Goal: Task Accomplishment & Management: Complete application form

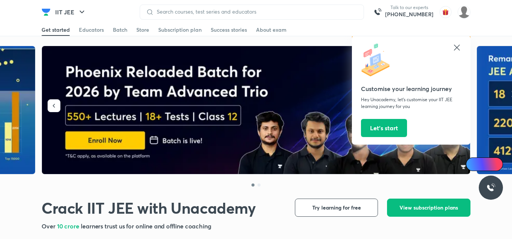
click at [457, 45] on icon at bounding box center [456, 47] width 9 height 9
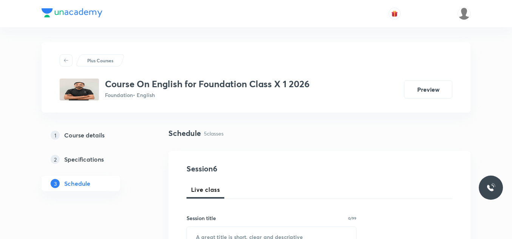
scroll to position [75, 0]
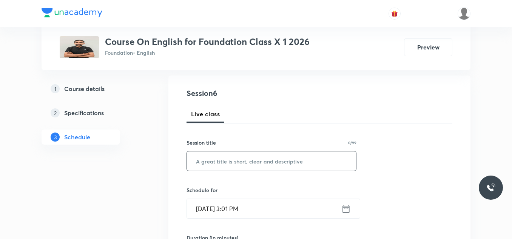
click at [236, 159] on input "text" at bounding box center [271, 160] width 169 height 19
type input "Composition Section"
click at [348, 211] on icon at bounding box center [345, 208] width 9 height 11
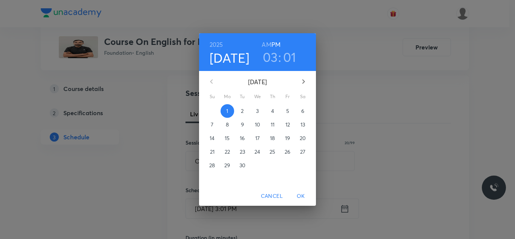
click at [272, 110] on p "4" at bounding box center [272, 111] width 3 height 8
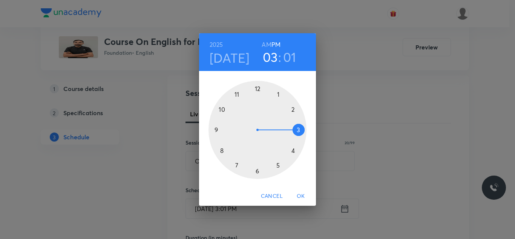
click at [293, 151] on div at bounding box center [258, 130] width 98 height 98
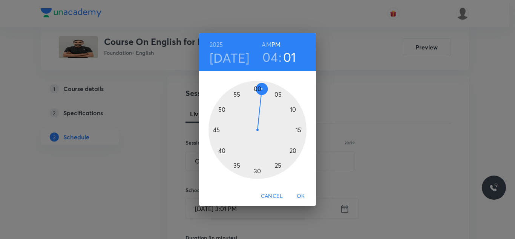
click at [221, 108] on div at bounding box center [258, 130] width 98 height 98
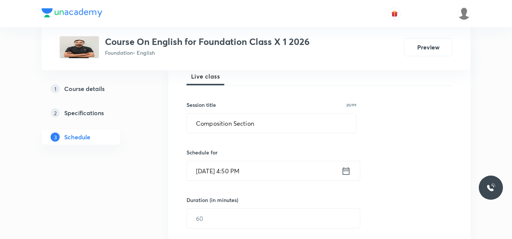
scroll to position [151, 0]
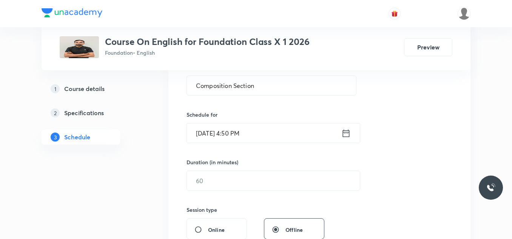
click at [251, 169] on div "Duration (in minutes) ​" at bounding box center [255, 174] width 138 height 32
click at [252, 188] on input "text" at bounding box center [273, 180] width 173 height 19
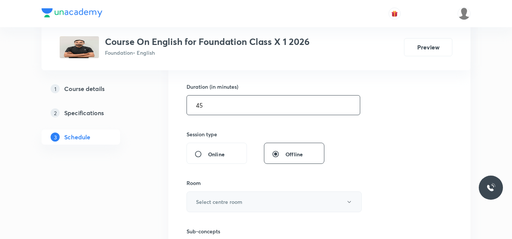
type input "45"
click at [234, 202] on h6 "Select centre room" at bounding box center [219, 202] width 46 height 8
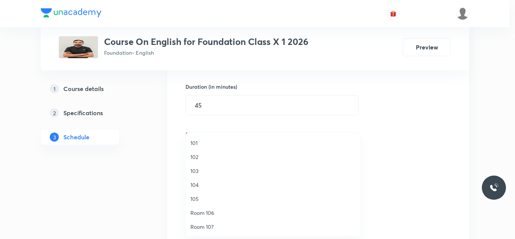
click at [209, 141] on span "101" at bounding box center [273, 143] width 165 height 8
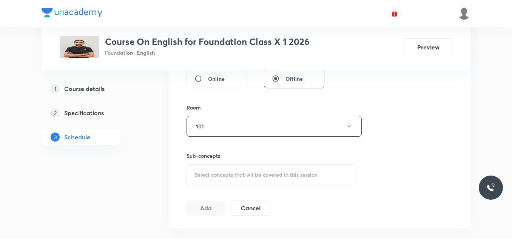
scroll to position [340, 0]
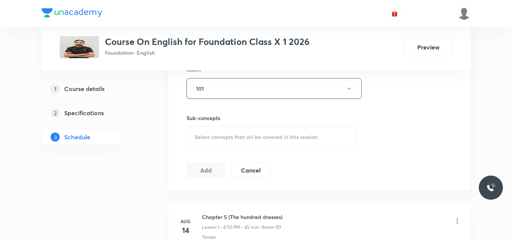
click at [228, 134] on span "Select concepts that wil be covered in this session" at bounding box center [255, 137] width 123 height 6
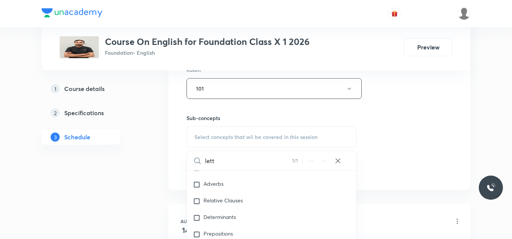
scroll to position [415, 0]
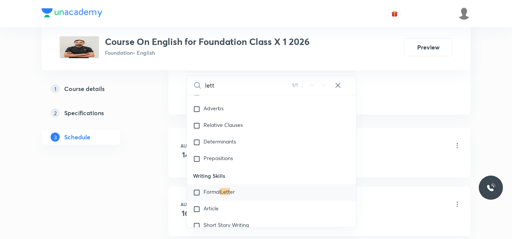
type input "lett"
click at [199, 194] on input "checkbox" at bounding box center [198, 193] width 11 height 8
checkbox input "true"
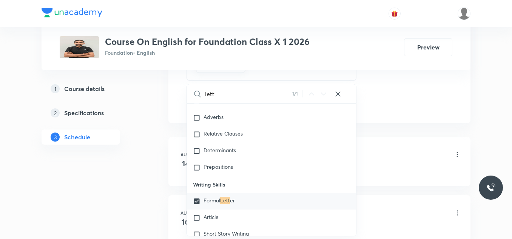
click at [399, 148] on div "Chapter 5 (The hundred dresses) Lesson 1 • 4:50 PM • 45 min • Room 101" at bounding box center [331, 155] width 259 height 18
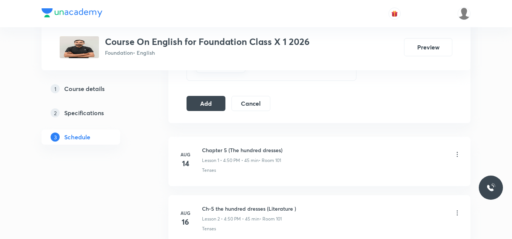
scroll to position [340, 0]
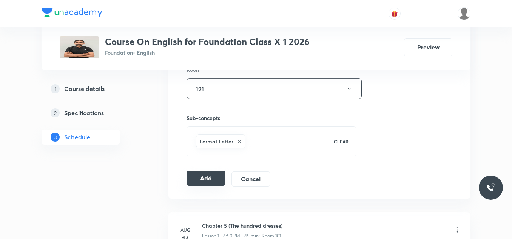
click at [202, 180] on button "Add" at bounding box center [205, 178] width 39 height 15
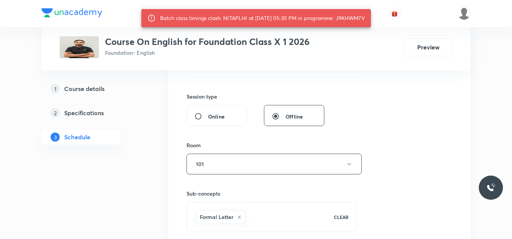
scroll to position [189, 0]
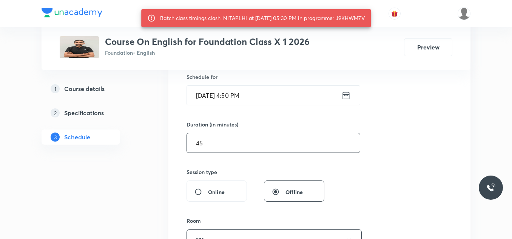
click at [247, 143] on input "45" at bounding box center [273, 142] width 173 height 19
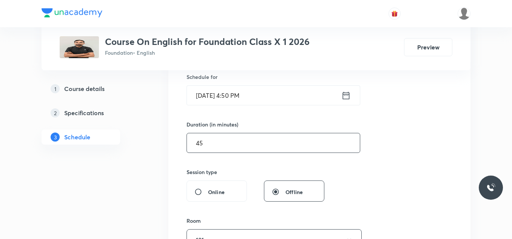
type input "4"
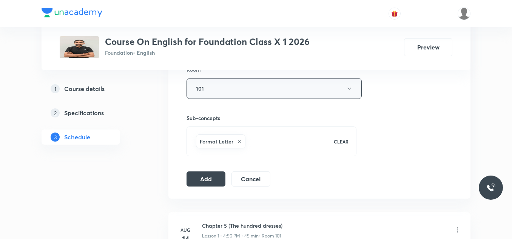
scroll to position [377, 0]
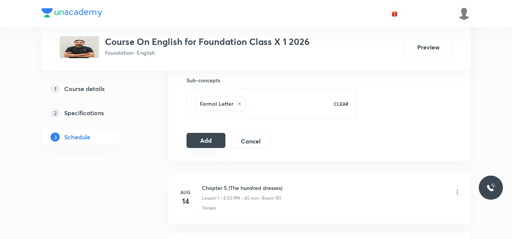
type input "40"
click at [213, 142] on button "Add" at bounding box center [205, 140] width 39 height 15
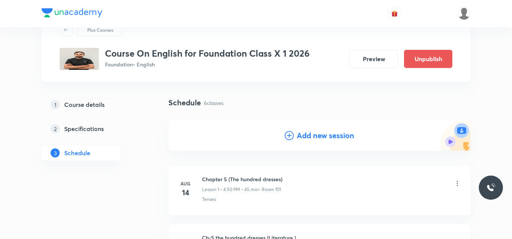
scroll to position [0, 0]
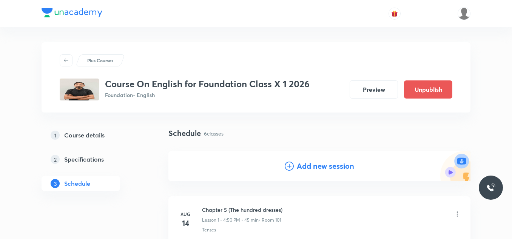
click at [290, 167] on icon at bounding box center [288, 165] width 9 height 9
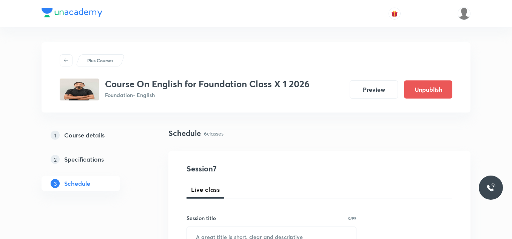
scroll to position [75, 0]
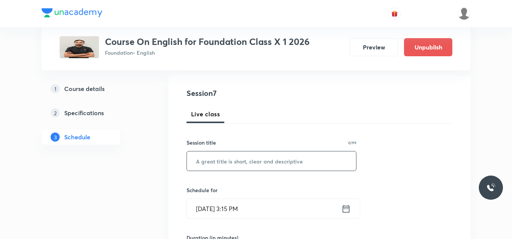
click at [255, 157] on input "text" at bounding box center [271, 160] width 169 height 19
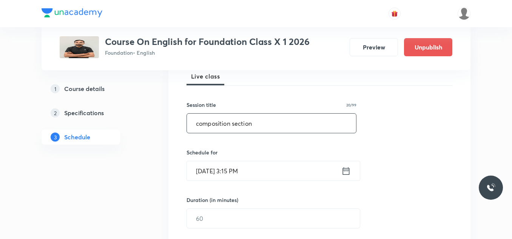
type input "composition section"
click at [345, 171] on icon at bounding box center [345, 171] width 9 height 11
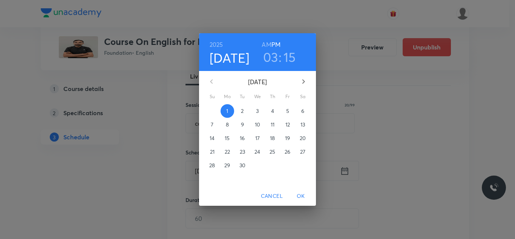
click at [283, 108] on span "5" at bounding box center [288, 111] width 14 height 8
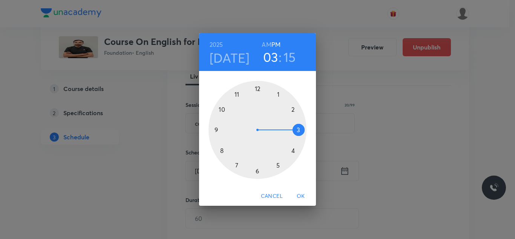
click at [293, 151] on div at bounding box center [258, 130] width 98 height 98
click at [223, 110] on div at bounding box center [258, 130] width 98 height 98
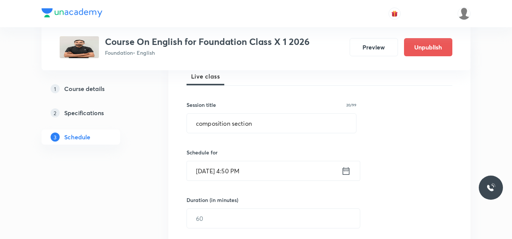
scroll to position [151, 0]
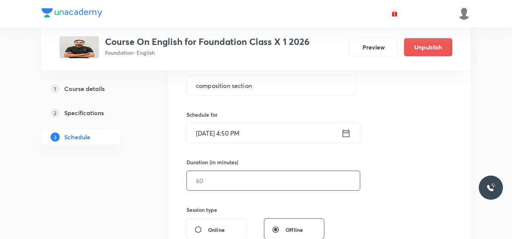
click at [218, 187] on input "text" at bounding box center [273, 180] width 173 height 19
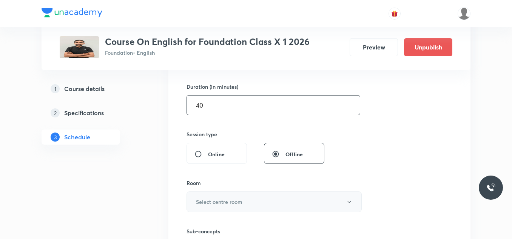
type input "40"
click at [232, 202] on h6 "Select centre room" at bounding box center [219, 202] width 46 height 8
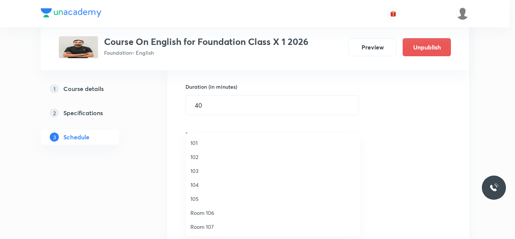
click at [199, 139] on span "101" at bounding box center [273, 143] width 165 height 8
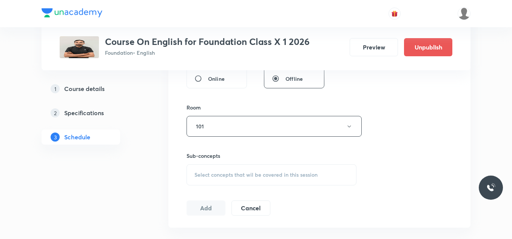
scroll to position [340, 0]
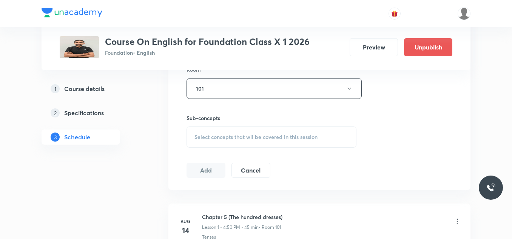
click at [227, 139] on span "Select concepts that wil be covered in this session" at bounding box center [255, 137] width 123 height 6
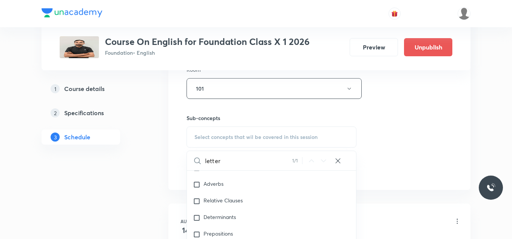
scroll to position [415, 0]
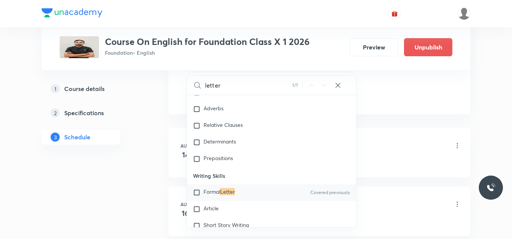
type input "letter"
click at [200, 192] on input "checkbox" at bounding box center [198, 193] width 11 height 8
checkbox input "true"
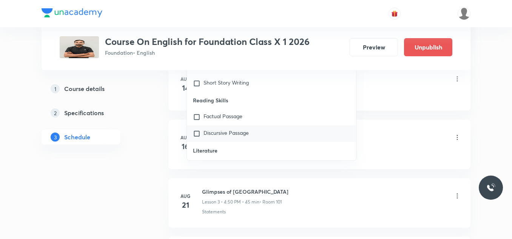
scroll to position [182, 0]
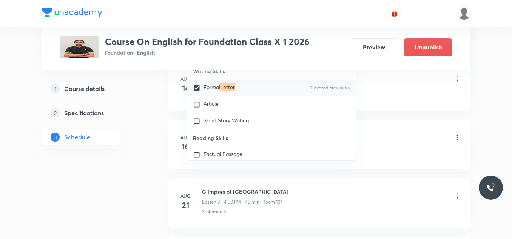
click at [379, 131] on div "Ch-5 the hundred dresses (Literature ) Lesson 2 • 4:50 PM • 45 min • Room 101" at bounding box center [331, 138] width 259 height 18
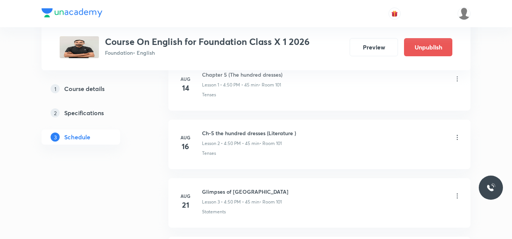
scroll to position [415, 0]
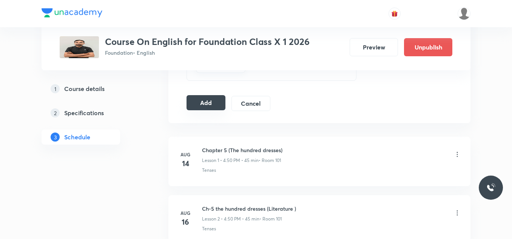
click at [213, 102] on button "Add" at bounding box center [205, 102] width 39 height 15
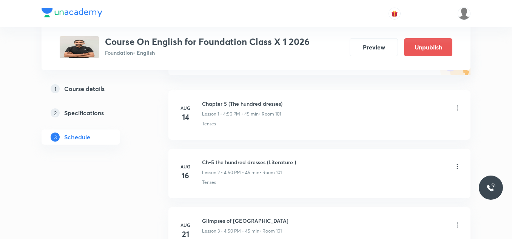
scroll to position [0, 0]
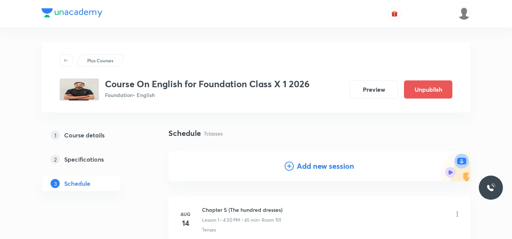
click at [293, 167] on icon at bounding box center [288, 165] width 9 height 9
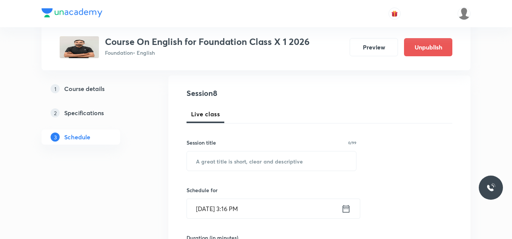
scroll to position [113, 0]
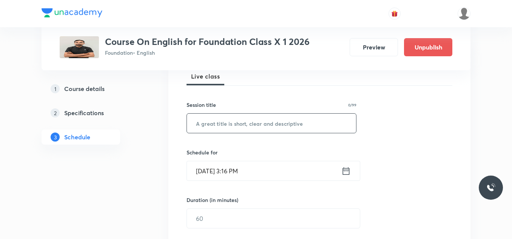
click at [278, 124] on input "text" at bounding box center [271, 123] width 169 height 19
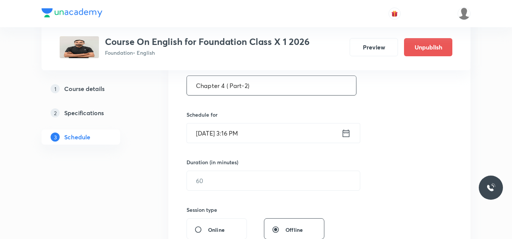
type input "Chapter 4 ( Part-2)"
click at [350, 129] on icon at bounding box center [345, 133] width 9 height 11
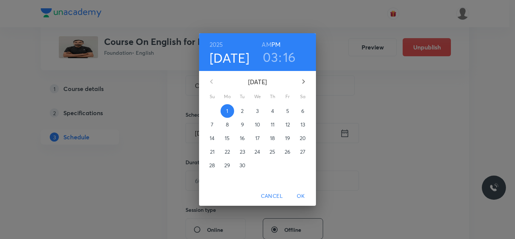
click at [305, 112] on span "6" at bounding box center [303, 111] width 14 height 8
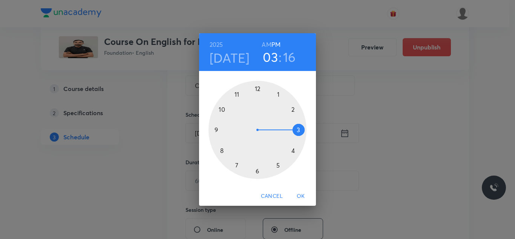
click at [294, 151] on div at bounding box center [258, 130] width 98 height 98
click at [224, 109] on div at bounding box center [258, 130] width 98 height 98
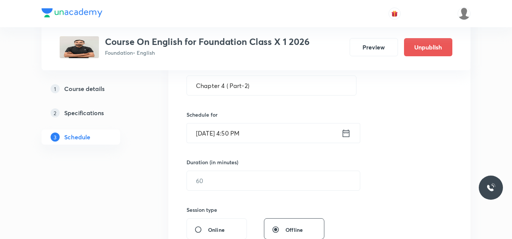
scroll to position [189, 0]
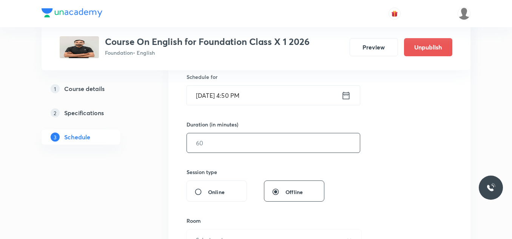
click at [228, 146] on input "text" at bounding box center [273, 142] width 173 height 19
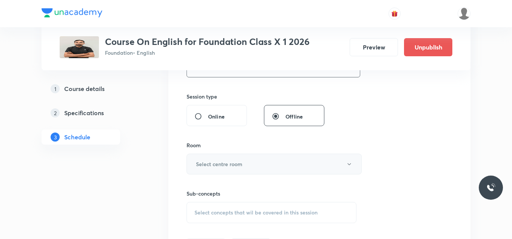
type input "40"
click at [227, 169] on button "Select centre room" at bounding box center [273, 164] width 175 height 21
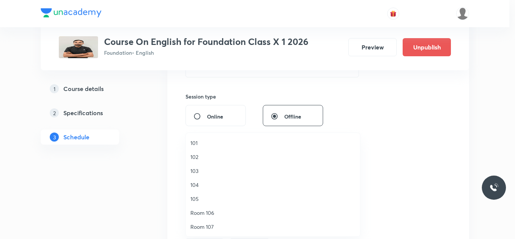
click at [208, 143] on span "101" at bounding box center [273, 143] width 165 height 8
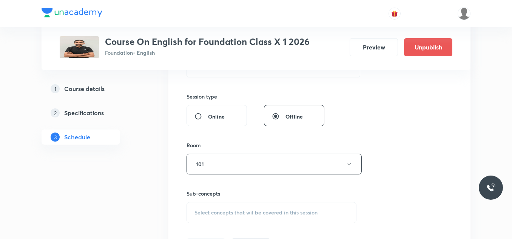
scroll to position [340, 0]
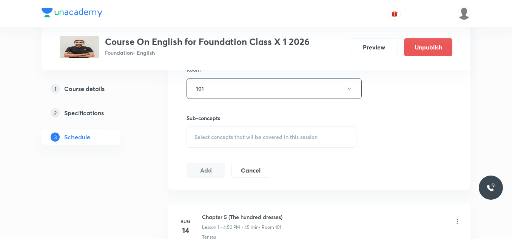
click at [241, 132] on div "Select concepts that wil be covered in this session" at bounding box center [271, 136] width 170 height 21
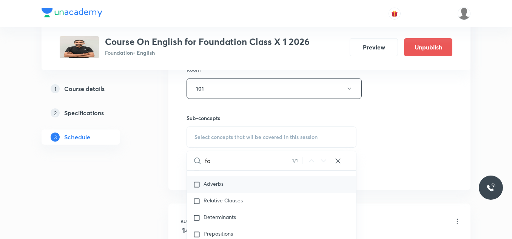
scroll to position [220, 0]
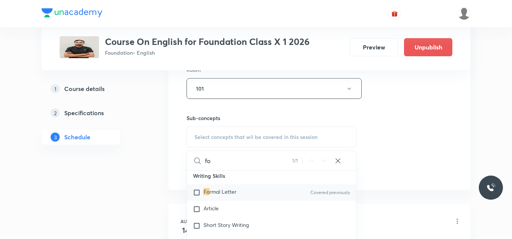
type input "f"
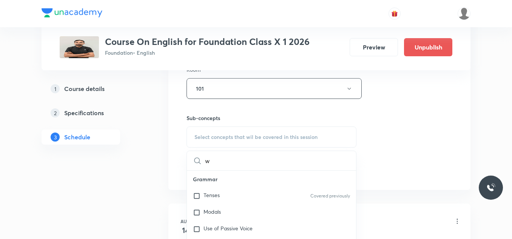
scroll to position [177, 0]
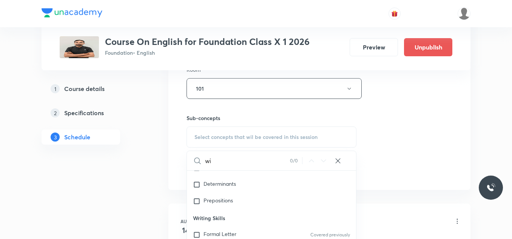
type input "w"
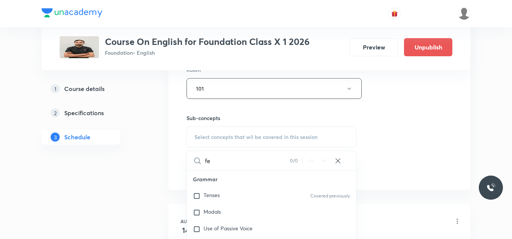
type input "f"
type input "c"
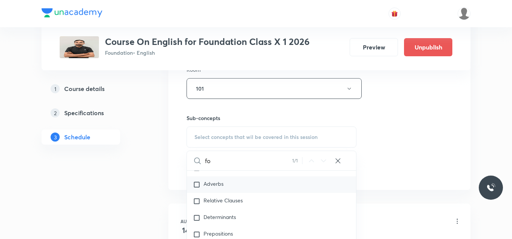
type input "f"
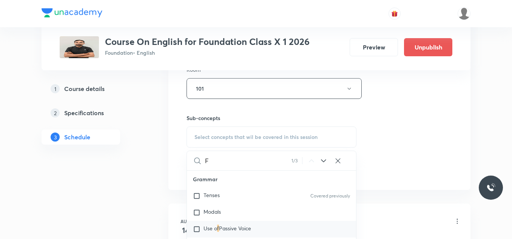
type input "F"
click at [323, 161] on icon at bounding box center [323, 160] width 9 height 9
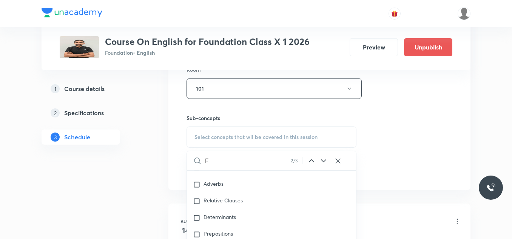
click at [323, 161] on icon at bounding box center [323, 160] width 9 height 9
click at [312, 161] on icon at bounding box center [311, 160] width 9 height 9
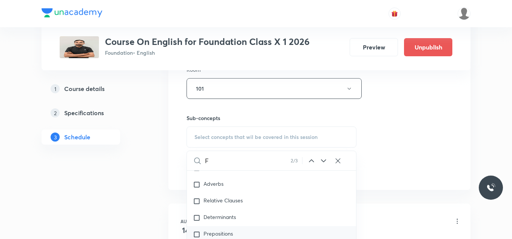
scroll to position [182, 0]
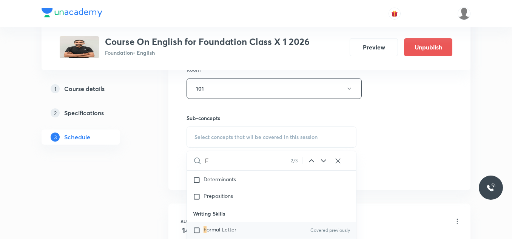
click at [313, 161] on icon at bounding box center [311, 160] width 9 height 9
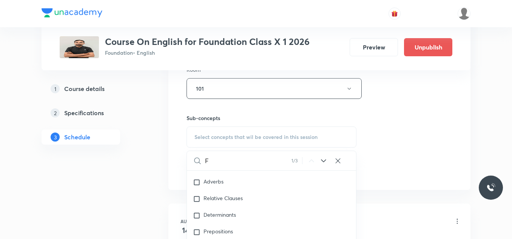
click at [256, 165] on input "F" at bounding box center [248, 160] width 86 height 19
type input "e"
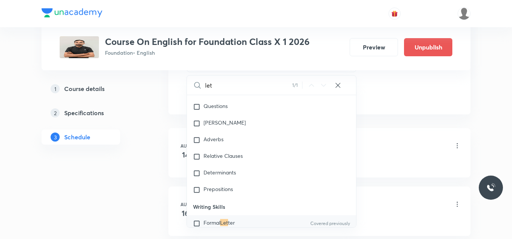
scroll to position [151, 0]
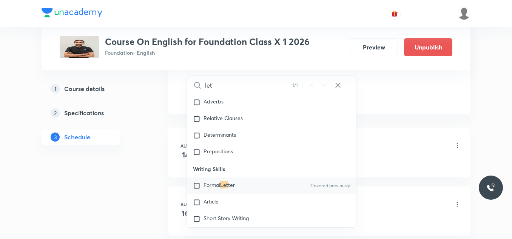
type input "let"
click at [197, 186] on input "checkbox" at bounding box center [198, 186] width 11 height 8
checkbox input "true"
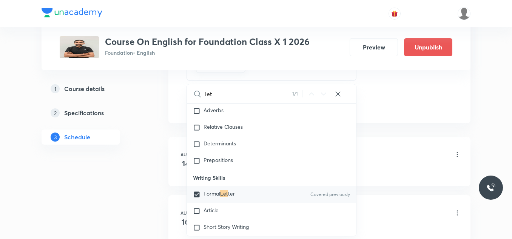
click at [408, 148] on div "Chapter 5 (The hundred dresses) Lesson 1 • 4:50 PM • 45 min • Room 101" at bounding box center [331, 155] width 259 height 18
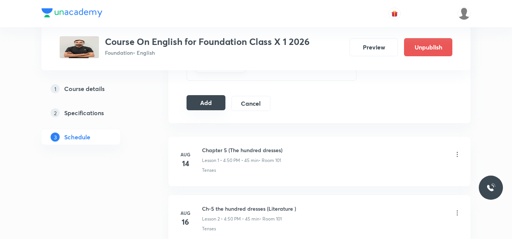
click at [208, 97] on button "Add" at bounding box center [205, 102] width 39 height 15
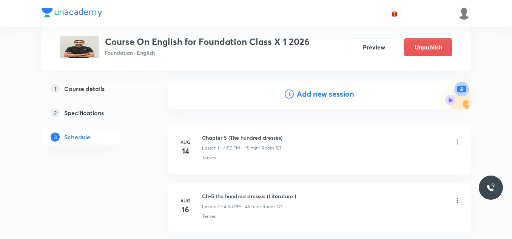
scroll to position [0, 0]
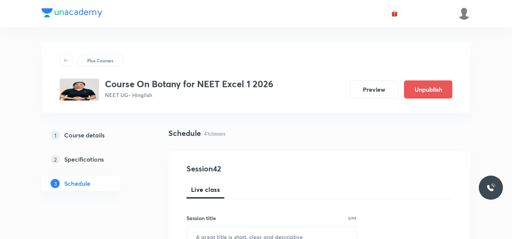
scroll to position [113, 0]
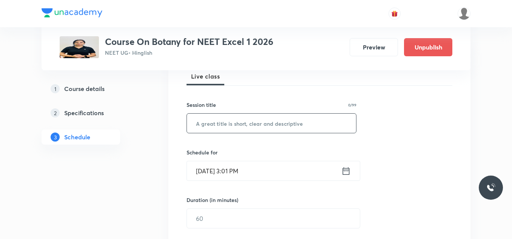
click at [254, 121] on input "text" at bounding box center [271, 123] width 169 height 19
paste input "ecular Basis of inheritance"
type input "Molecular Basis of inheritance"
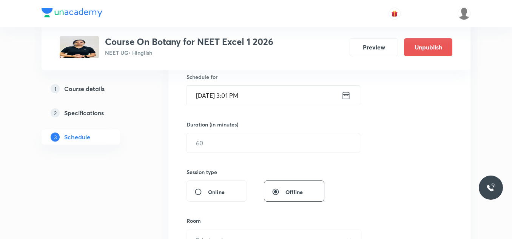
click at [347, 98] on icon at bounding box center [345, 95] width 9 height 11
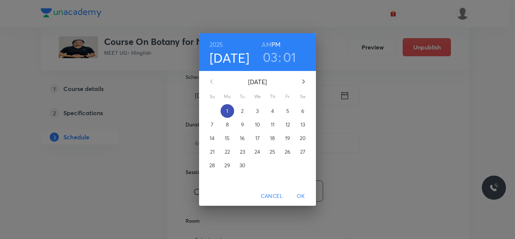
click at [224, 111] on span "1" at bounding box center [228, 111] width 14 height 8
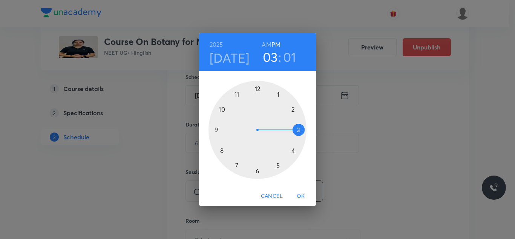
click at [277, 166] on div at bounding box center [258, 130] width 98 height 98
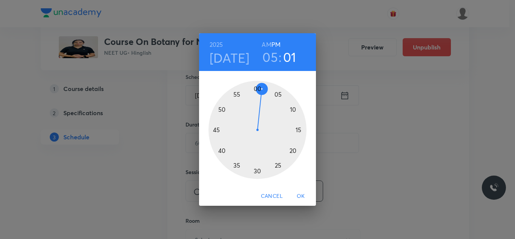
click at [280, 94] on div at bounding box center [258, 130] width 98 height 98
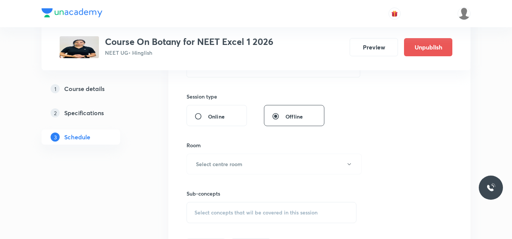
scroll to position [226, 0]
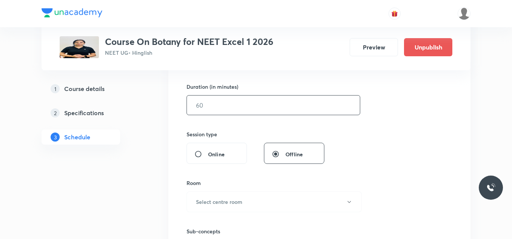
click at [256, 106] on input "text" at bounding box center [273, 104] width 173 height 19
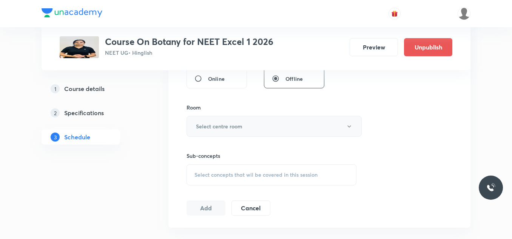
type input "60"
click at [204, 125] on h6 "Select centre room" at bounding box center [219, 126] width 46 height 8
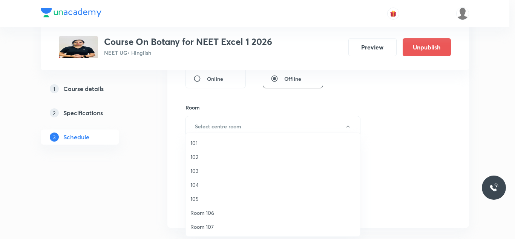
click at [196, 186] on span "104" at bounding box center [273, 185] width 165 height 8
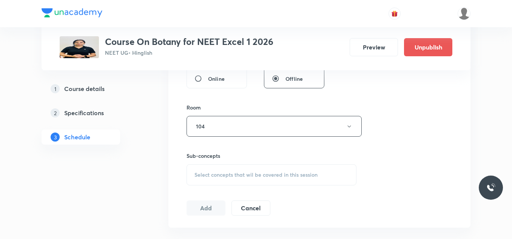
click at [213, 171] on div "Select concepts that wil be covered in this session" at bounding box center [271, 174] width 170 height 21
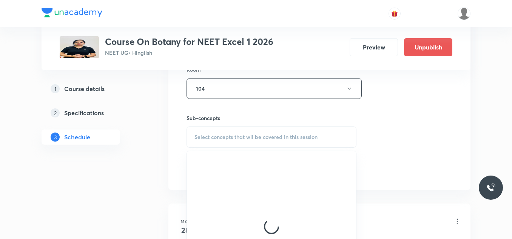
scroll to position [377, 0]
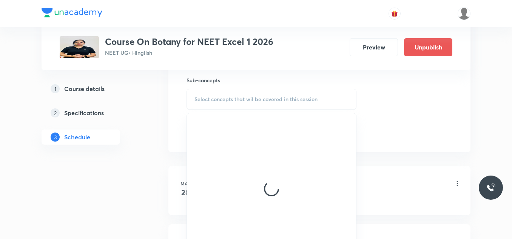
click at [223, 97] on span "Select concepts that wil be covered in this session" at bounding box center [255, 99] width 123 height 6
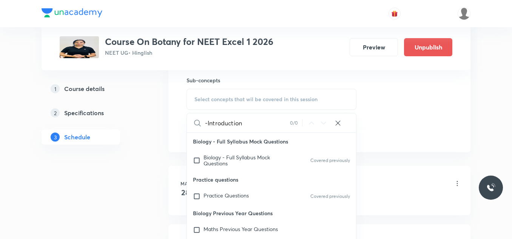
click at [206, 123] on input "-Introduction" at bounding box center [247, 122] width 85 height 19
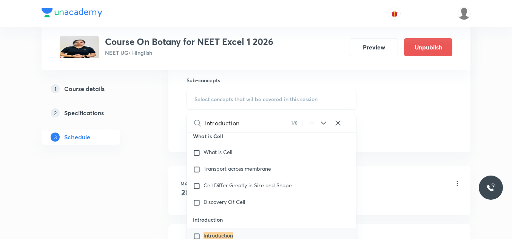
scroll to position [3863, 0]
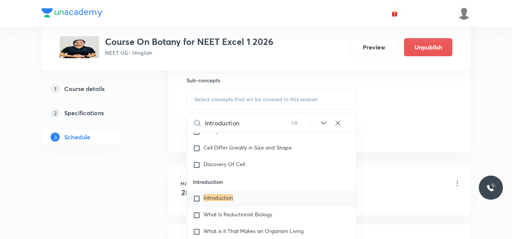
type input "Introduction"
click at [195, 195] on input "checkbox" at bounding box center [198, 199] width 11 height 8
checkbox input "true"
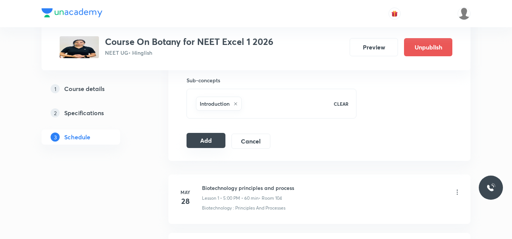
click at [190, 141] on button "Add" at bounding box center [205, 140] width 39 height 15
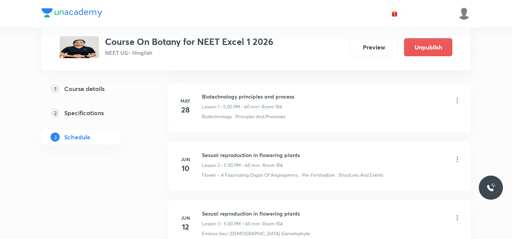
scroll to position [0, 0]
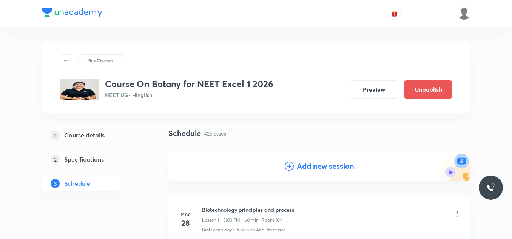
click at [289, 166] on icon at bounding box center [288, 165] width 9 height 9
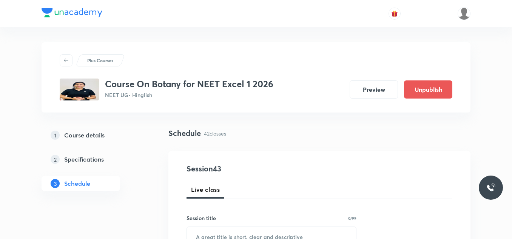
scroll to position [38, 0]
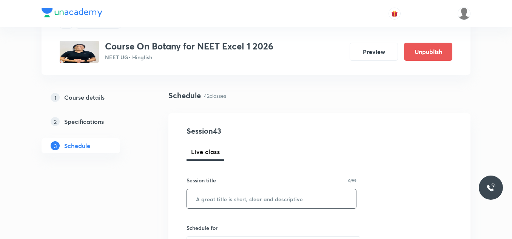
click at [239, 205] on input "text" at bounding box center [271, 198] width 169 height 19
paste input "Molecular basis of inheritance"
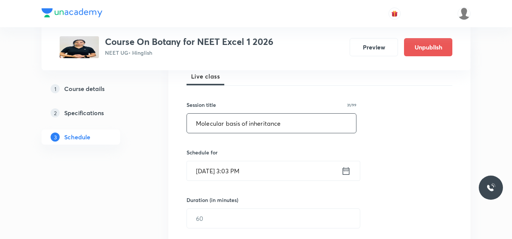
scroll to position [151, 0]
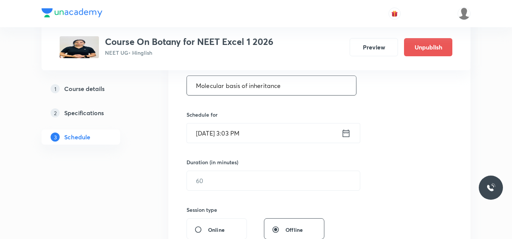
type input "Molecular basis of inheritance"
click at [349, 135] on icon at bounding box center [345, 133] width 9 height 11
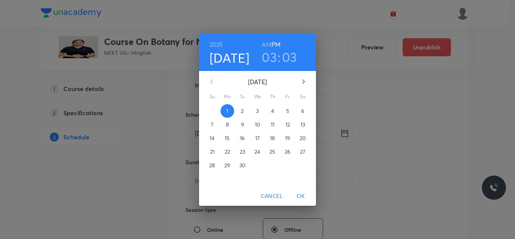
click at [243, 111] on p "2" at bounding box center [242, 111] width 3 height 8
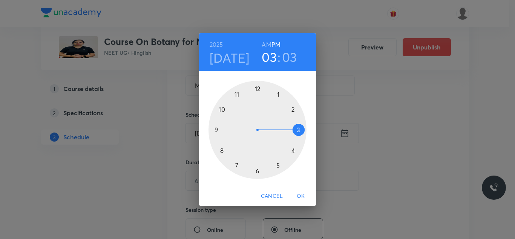
click at [280, 169] on div at bounding box center [258, 130] width 98 height 98
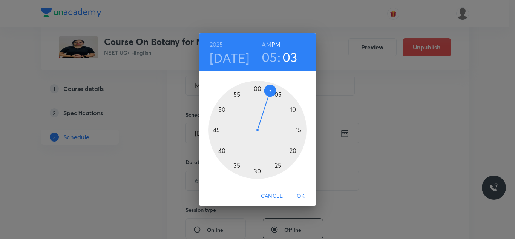
click at [277, 94] on div at bounding box center [258, 130] width 98 height 98
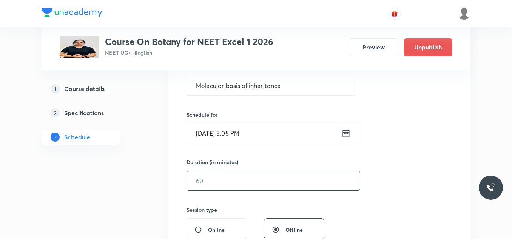
click at [221, 181] on input "text" at bounding box center [273, 180] width 173 height 19
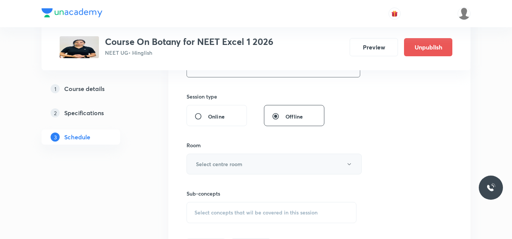
type input "60"
click at [229, 159] on button "Select centre room" at bounding box center [273, 164] width 175 height 21
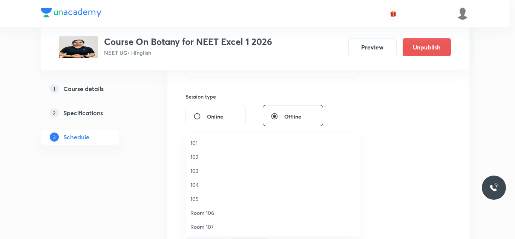
click at [193, 186] on span "104" at bounding box center [273, 185] width 165 height 8
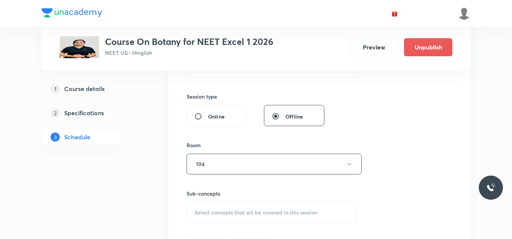
scroll to position [340, 0]
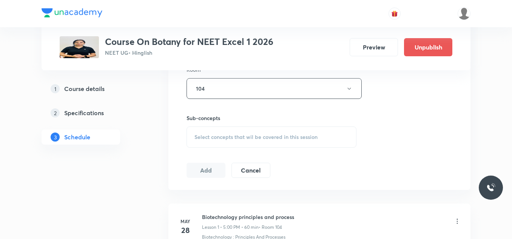
click at [240, 137] on span "Select concepts that wil be covered in this session" at bounding box center [255, 137] width 123 height 6
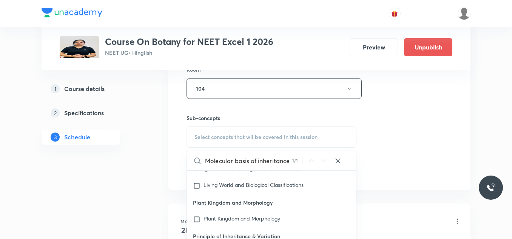
scroll to position [377, 0]
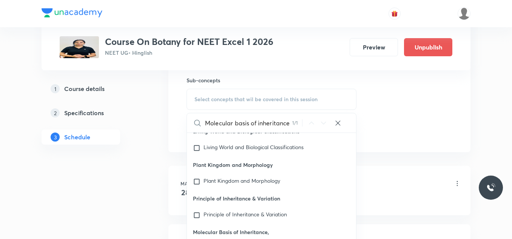
type input "Molecular basis of inheritance"
checkbox input "true"
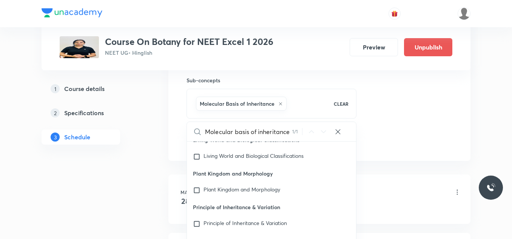
scroll to position [16889, 0]
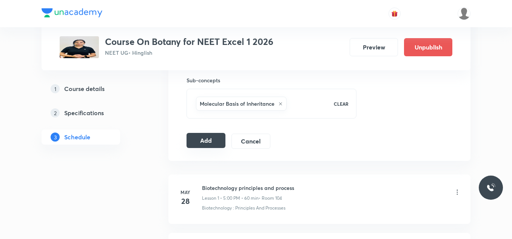
click at [215, 143] on button "Add" at bounding box center [205, 140] width 39 height 15
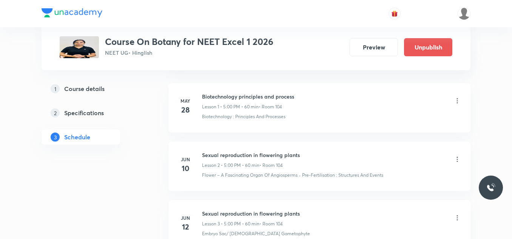
scroll to position [0, 0]
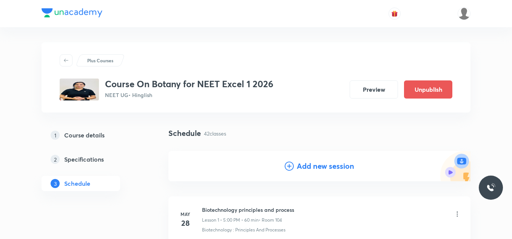
click at [287, 164] on icon at bounding box center [288, 165] width 9 height 9
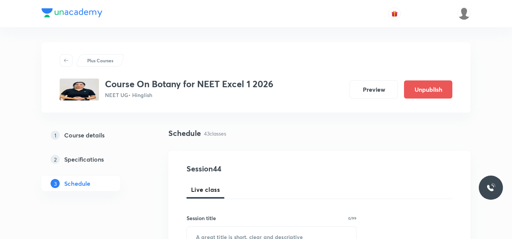
scroll to position [38, 0]
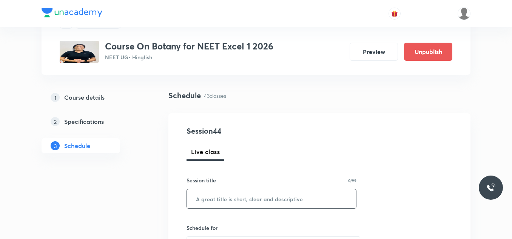
click at [231, 191] on input "text" at bounding box center [271, 198] width 169 height 19
paste input "Molecular basis of inheritance"
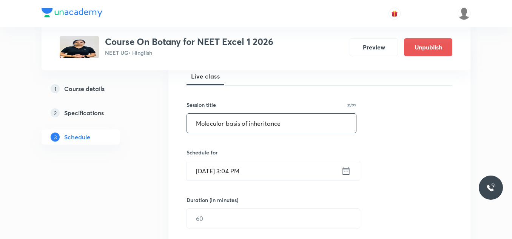
type input "Molecular basis of inheritance"
click at [348, 173] on icon at bounding box center [345, 171] width 9 height 11
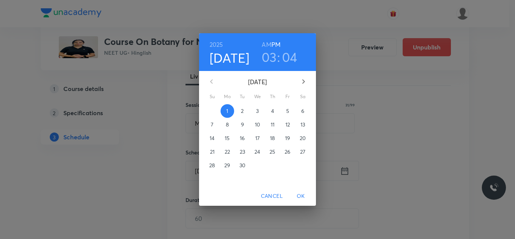
click at [256, 111] on p "3" at bounding box center [257, 111] width 3 height 8
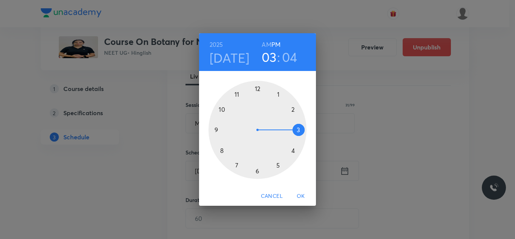
click at [276, 164] on div at bounding box center [258, 130] width 98 height 98
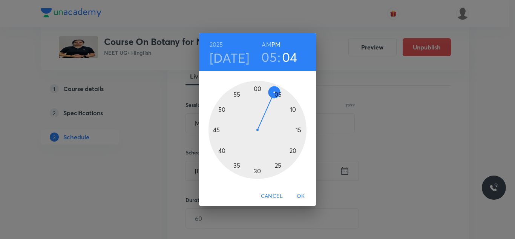
click at [279, 93] on div at bounding box center [258, 130] width 98 height 98
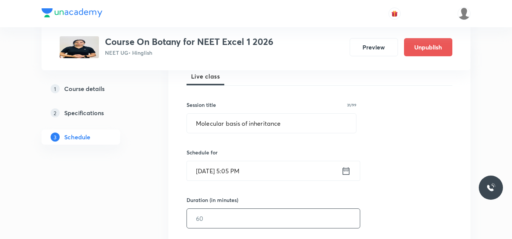
scroll to position [189, 0]
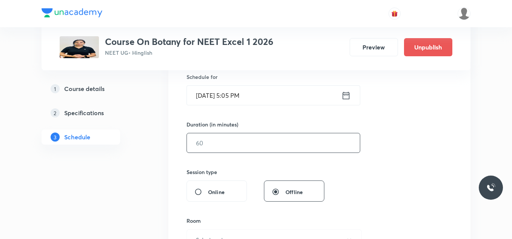
click at [241, 143] on input "text" at bounding box center [273, 142] width 173 height 19
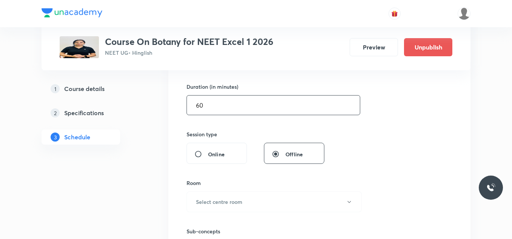
scroll to position [264, 0]
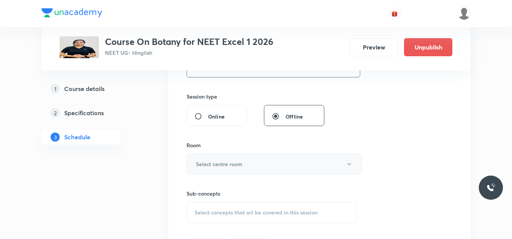
type input "60"
click at [232, 159] on button "Select centre room" at bounding box center [273, 164] width 175 height 21
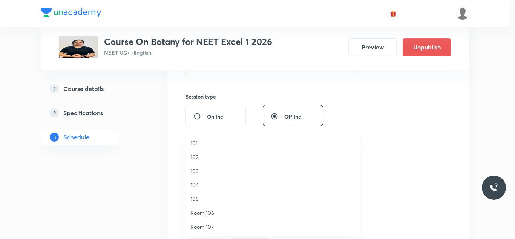
click at [198, 184] on span "104" at bounding box center [273, 185] width 165 height 8
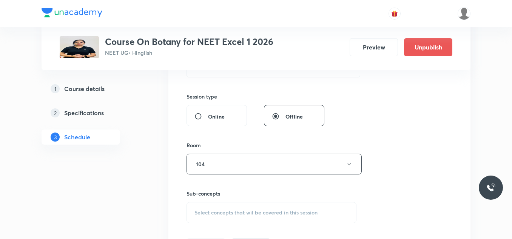
scroll to position [340, 0]
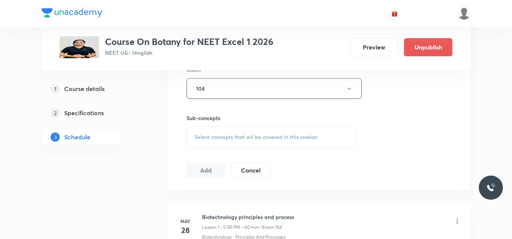
click at [226, 139] on span "Select concepts that wil be covered in this session" at bounding box center [255, 137] width 123 height 6
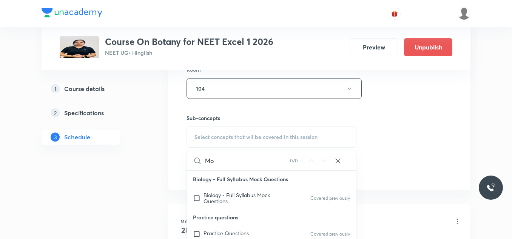
type input "M"
paste input "Molecular basis of inheritance"
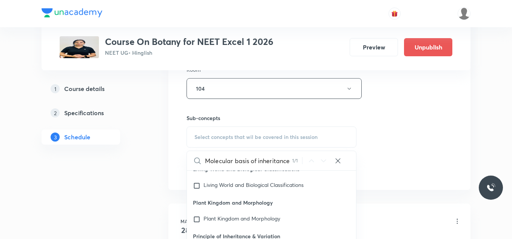
scroll to position [16889, 0]
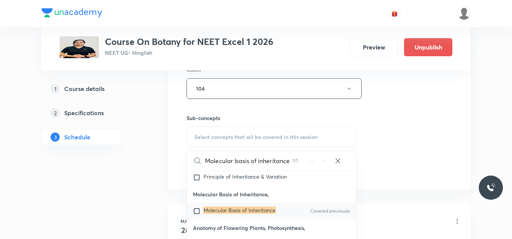
type input "Molecular basis of inheritance"
click at [197, 207] on input "checkbox" at bounding box center [198, 211] width 11 height 8
checkbox input "true"
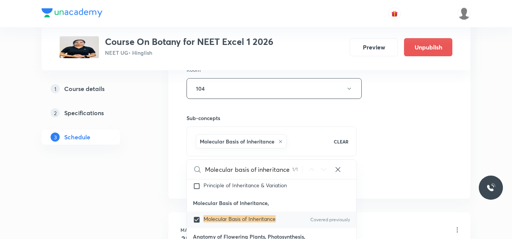
click at [431, 153] on div "Session 44 Live class Session title 31/99 Molecular basis of inheritance ​ Sche…" at bounding box center [319, 4] width 266 height 363
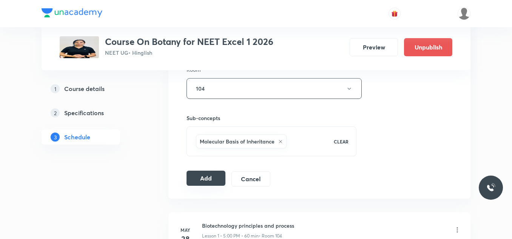
click at [201, 181] on button "Add" at bounding box center [205, 178] width 39 height 15
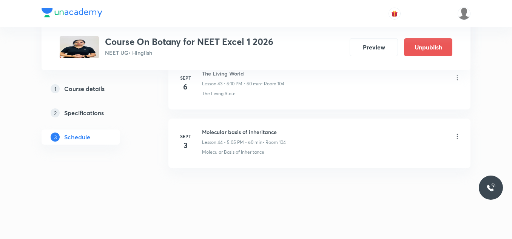
scroll to position [2555, 0]
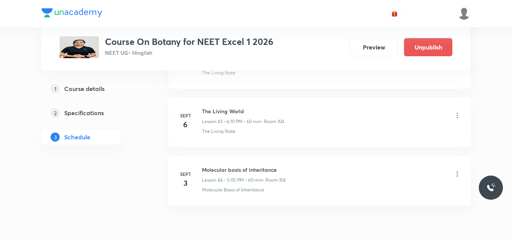
click at [455, 114] on icon at bounding box center [457, 116] width 8 height 8
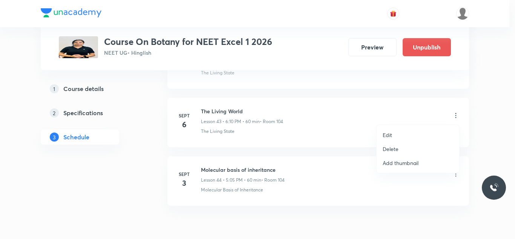
click at [390, 149] on p "Delete" at bounding box center [391, 149] width 16 height 8
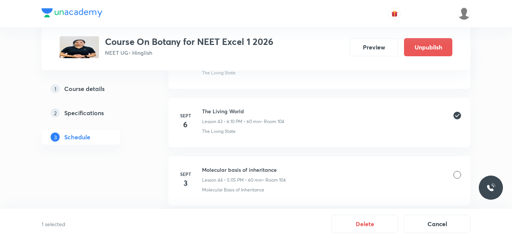
scroll to position [2479, 0]
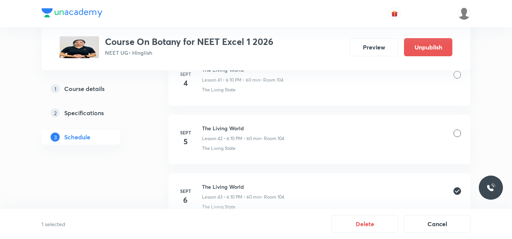
click at [457, 131] on div at bounding box center [457, 133] width 8 height 8
click at [457, 73] on div at bounding box center [457, 75] width 8 height 8
click at [387, 225] on button "Delete" at bounding box center [364, 223] width 66 height 18
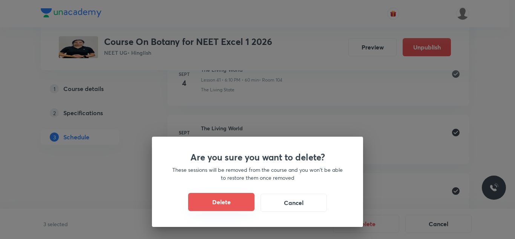
click at [221, 203] on button "Delete" at bounding box center [221, 202] width 66 height 18
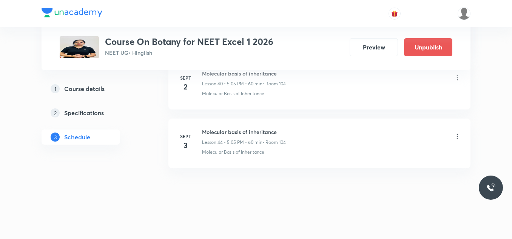
scroll to position [2417, 0]
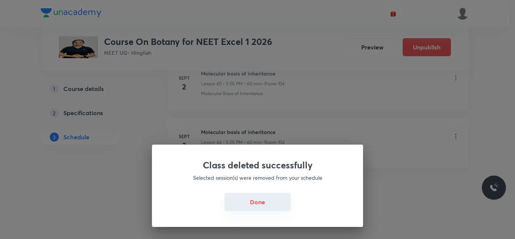
click at [254, 203] on button "Done" at bounding box center [257, 202] width 66 height 18
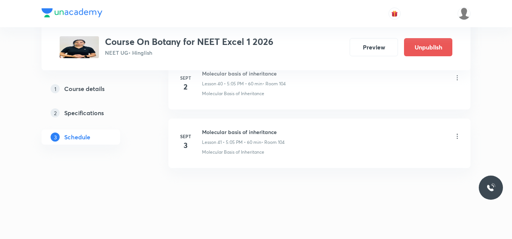
scroll to position [2379, 0]
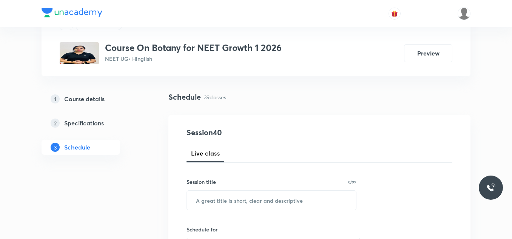
scroll to position [74, 0]
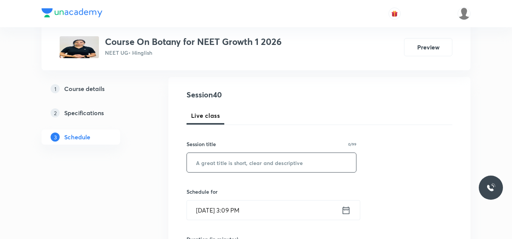
click at [234, 158] on input "text" at bounding box center [271, 162] width 169 height 19
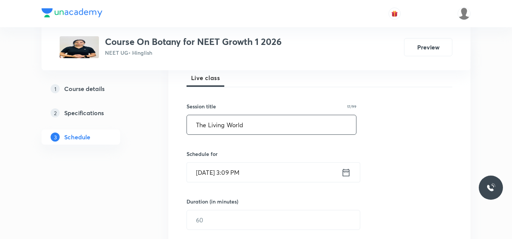
type input "The Living World"
click at [350, 173] on div "Sept 1, 2025, 3:09 PM ​" at bounding box center [273, 172] width 174 height 20
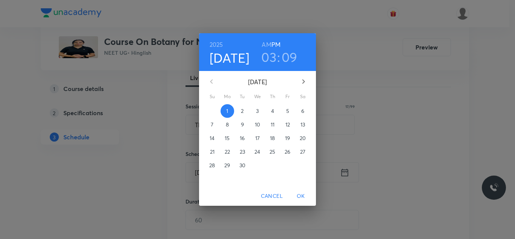
click at [272, 112] on p "4" at bounding box center [272, 111] width 3 height 8
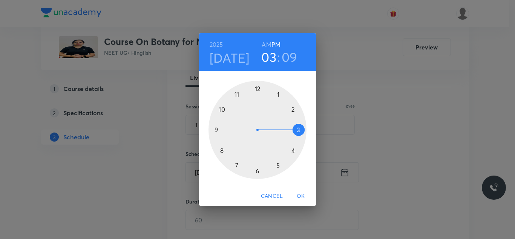
click at [257, 169] on div at bounding box center [258, 130] width 98 height 98
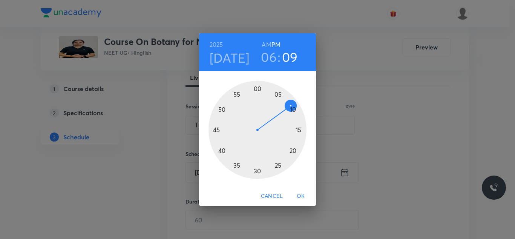
click at [293, 109] on div at bounding box center [258, 130] width 98 height 98
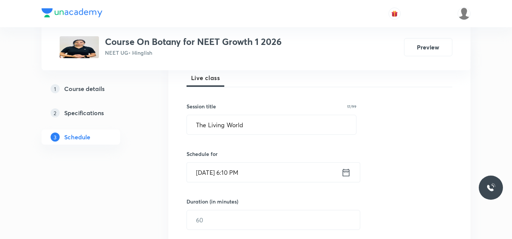
scroll to position [187, 0]
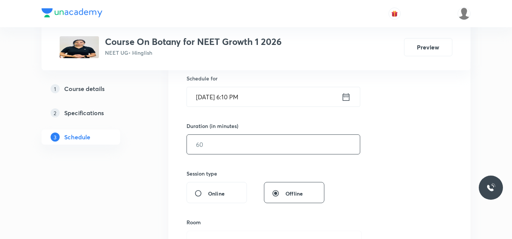
click at [260, 146] on input "text" at bounding box center [273, 144] width 173 height 19
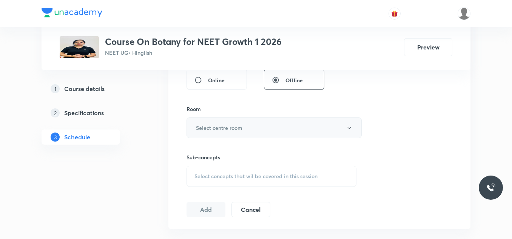
type input "60"
click at [264, 129] on button "Select centre room" at bounding box center [273, 127] width 175 height 21
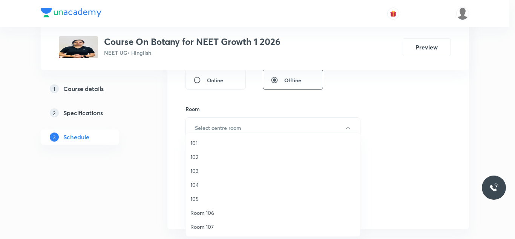
click at [194, 186] on span "104" at bounding box center [273, 185] width 165 height 8
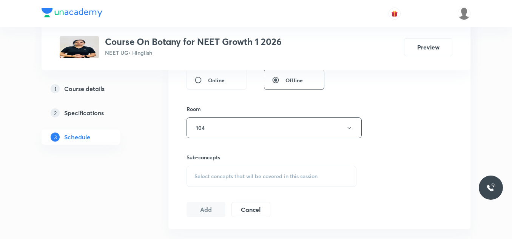
click at [223, 175] on span "Select concepts that wil be covered in this session" at bounding box center [255, 176] width 123 height 6
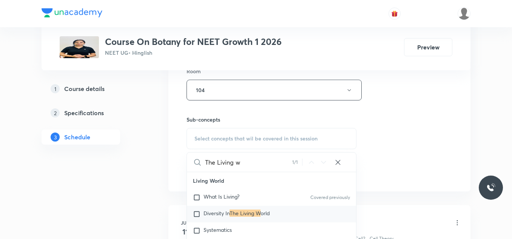
scroll to position [38, 0]
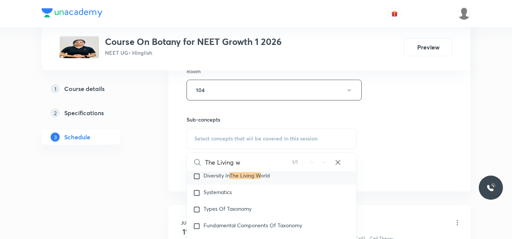
type input "The Living w"
click at [199, 174] on input "checkbox" at bounding box center [198, 176] width 11 height 8
checkbox input "true"
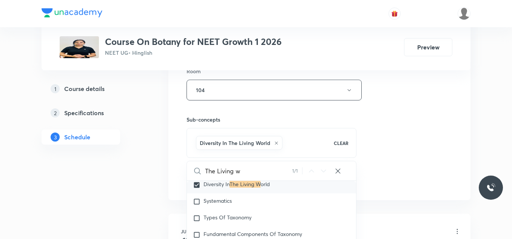
click at [404, 138] on div "Session 40 Live class Session title 17/99 The Living World ​ Schedule for Sept …" at bounding box center [319, 6] width 266 height 363
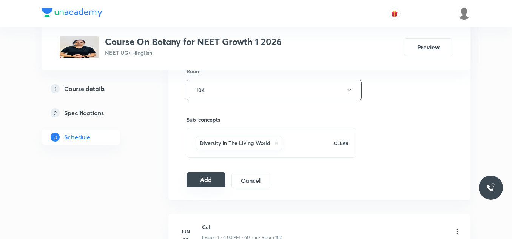
click at [208, 180] on button "Add" at bounding box center [205, 179] width 39 height 15
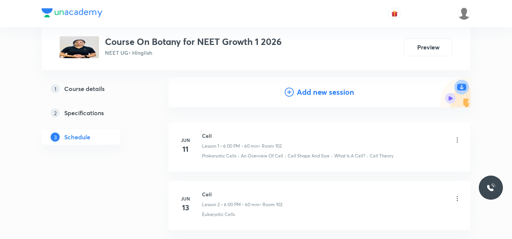
scroll to position [0, 0]
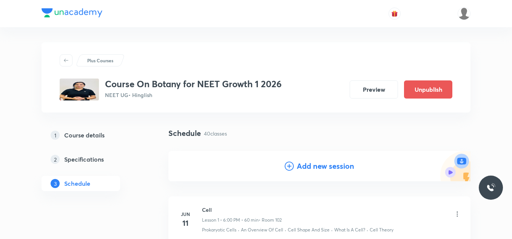
click at [288, 165] on icon at bounding box center [288, 165] width 9 height 9
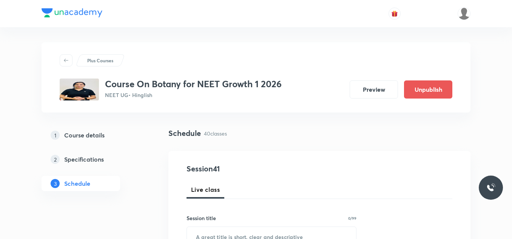
scroll to position [75, 0]
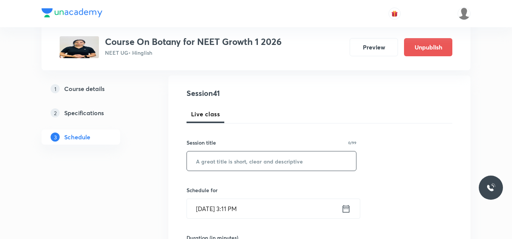
click at [268, 159] on input "text" at bounding box center [271, 160] width 169 height 19
type input "The living World"
click at [347, 209] on icon at bounding box center [345, 208] width 9 height 11
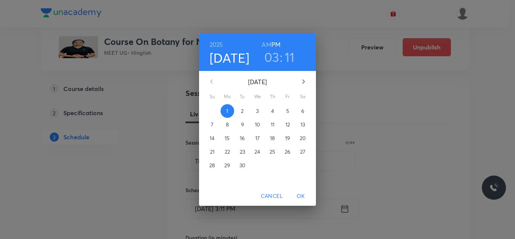
click at [289, 109] on p "5" at bounding box center [287, 111] width 3 height 8
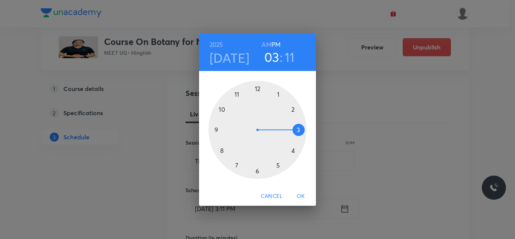
click at [261, 171] on div at bounding box center [258, 130] width 98 height 98
click at [292, 109] on div at bounding box center [258, 130] width 98 height 98
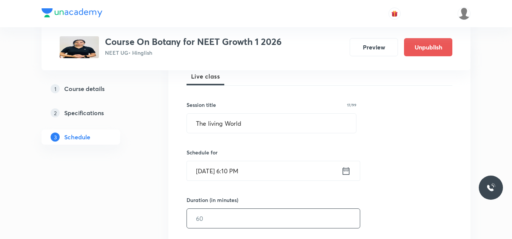
scroll to position [151, 0]
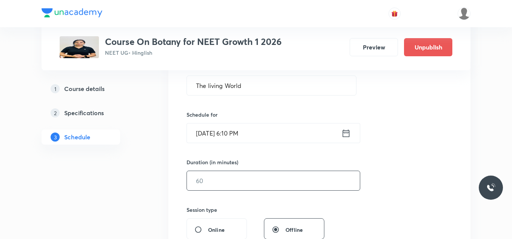
click at [263, 174] on input "text" at bounding box center [273, 180] width 173 height 19
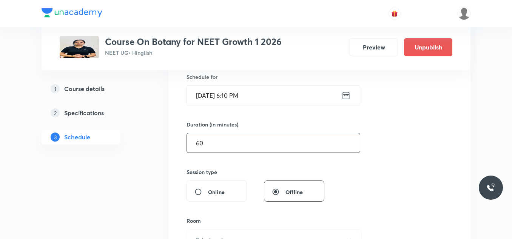
scroll to position [226, 0]
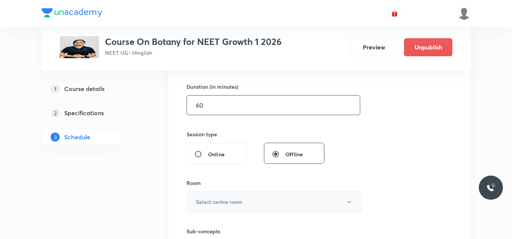
type input "60"
click at [246, 208] on button "Select centre room" at bounding box center [273, 201] width 175 height 21
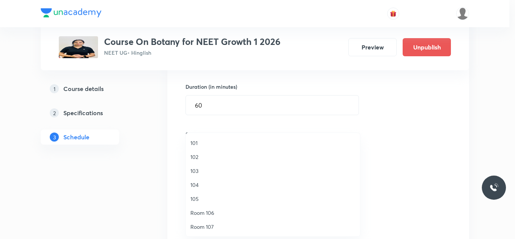
click at [201, 184] on span "104" at bounding box center [273, 185] width 165 height 8
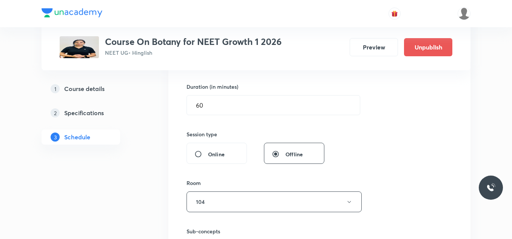
scroll to position [302, 0]
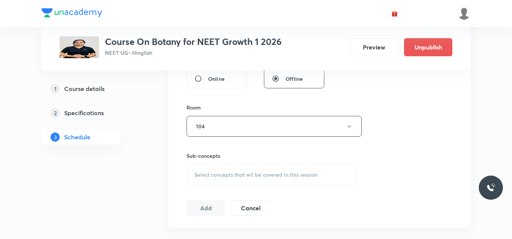
click at [215, 172] on span "Select concepts that wil be covered in this session" at bounding box center [255, 175] width 123 height 6
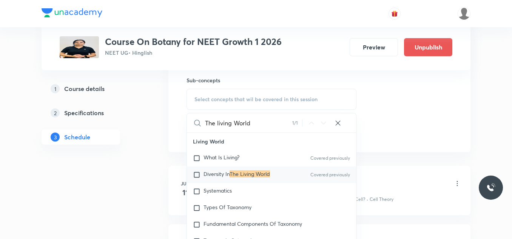
type input "The living World"
click at [195, 175] on input "checkbox" at bounding box center [198, 175] width 11 height 8
checkbox input "true"
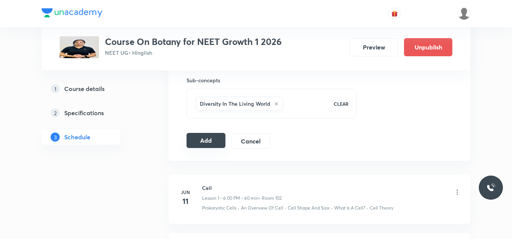
click at [207, 138] on button "Add" at bounding box center [205, 140] width 39 height 15
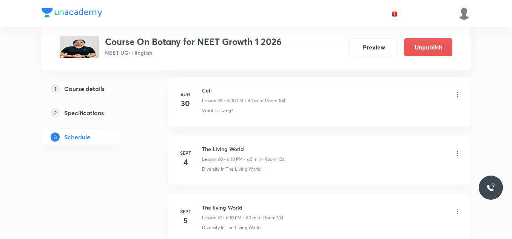
scroll to position [2380, 0]
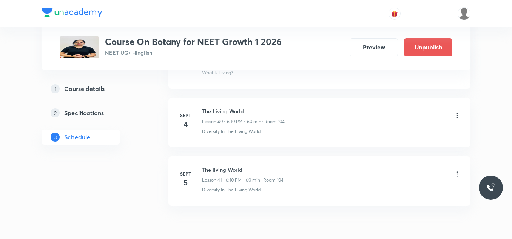
click at [461, 174] on li "Sept 5 The living World Lesson 41 • 6:10 PM • 60 min • Room 104 Diversity In Th…" at bounding box center [319, 180] width 302 height 49
click at [459, 175] on icon at bounding box center [457, 174] width 8 height 8
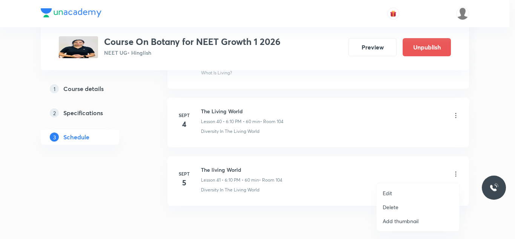
click at [387, 193] on p "Edit" at bounding box center [387, 193] width 9 height 8
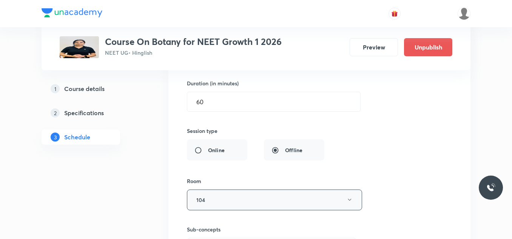
scroll to position [2644, 0]
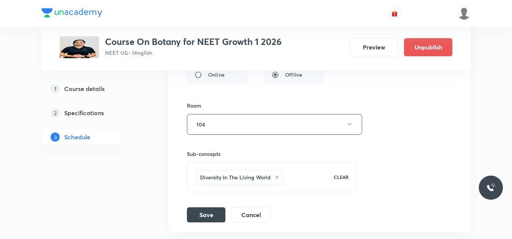
click at [282, 190] on div "Diversity In The Living World CLEAR" at bounding box center [271, 177] width 169 height 30
checkbox input "true"
type input "t"
checkbox input "true"
type input "ta"
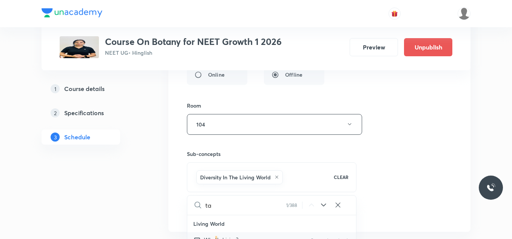
checkbox input "true"
type input "tax"
checkbox input "true"
type input "taxo"
checkbox input "true"
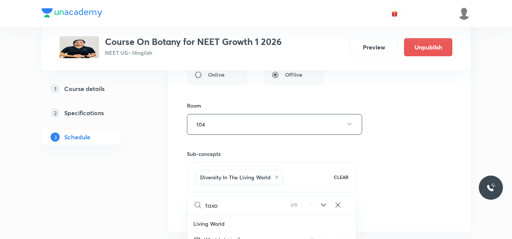
type input "taxon"
checkbox input "true"
type input "taxono"
checkbox input "true"
type input "taxonom"
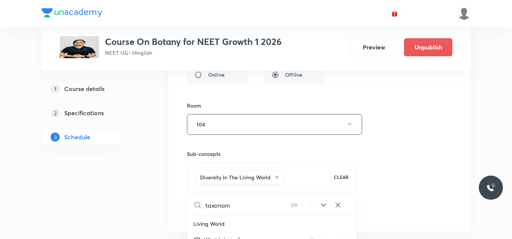
checkbox input "true"
type input "taxono"
checkbox input "true"
type input "taxonom"
checkbox input "true"
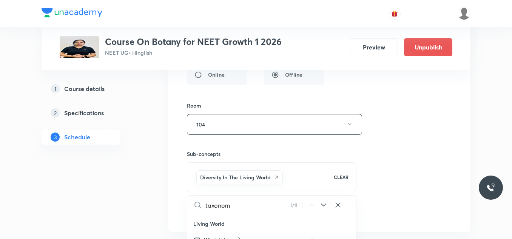
type input "taxonomi"
checkbox input "true"
type input "taxonomic"
checkbox input "true"
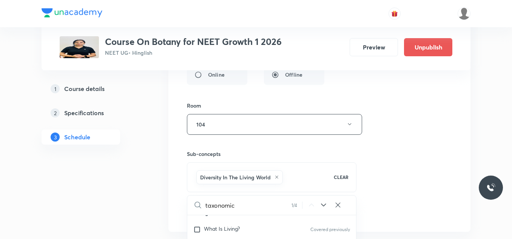
type input "taxonomic"
checkbox input "true"
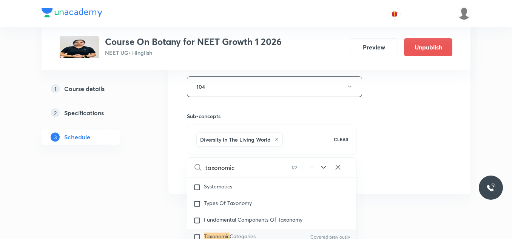
scroll to position [2753, 0]
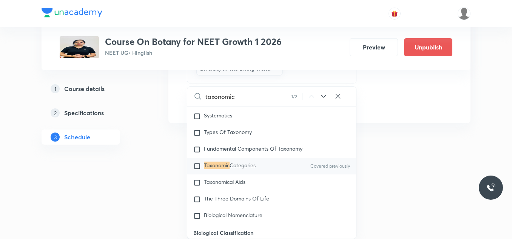
type input "taxonomic"
click at [195, 166] on input "checkbox" at bounding box center [198, 166] width 11 height 8
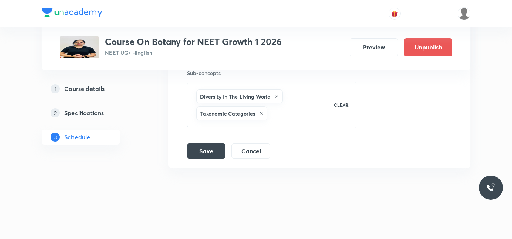
scroll to position [2725, 0]
click at [277, 95] on icon at bounding box center [276, 96] width 5 height 5
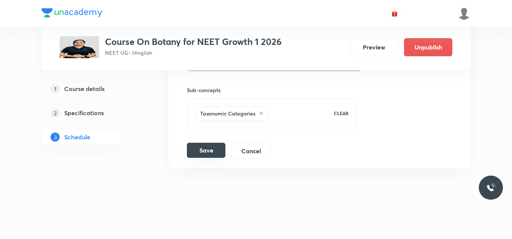
click at [208, 151] on button "Save" at bounding box center [206, 150] width 38 height 15
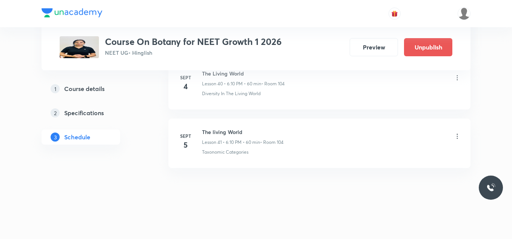
click at [457, 78] on icon at bounding box center [457, 78] width 8 height 8
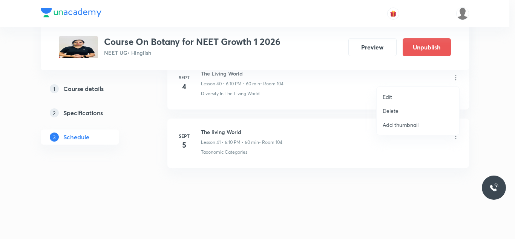
click at [387, 96] on p "Edit" at bounding box center [387, 97] width 9 height 8
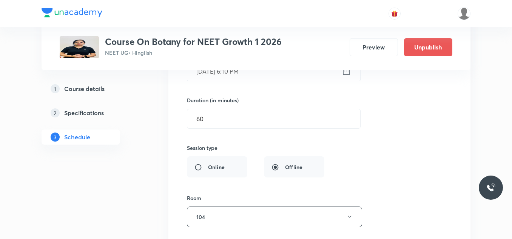
scroll to position [2607, 0]
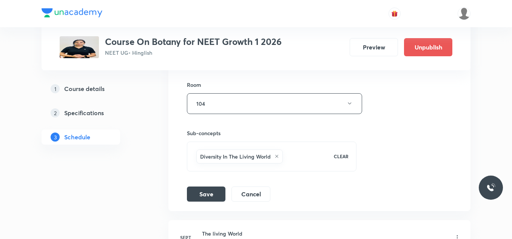
click at [278, 154] on icon at bounding box center [276, 156] width 5 height 5
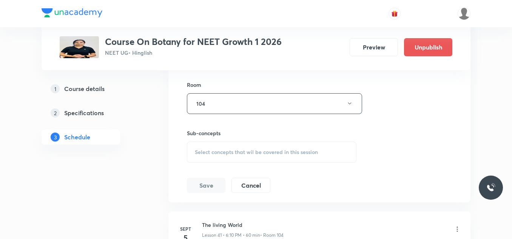
click at [249, 141] on div "Select concepts that wil be covered in this session" at bounding box center [271, 151] width 169 height 21
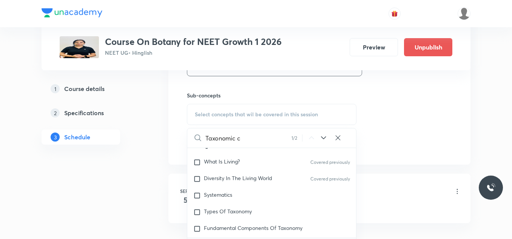
scroll to position [2699, 0]
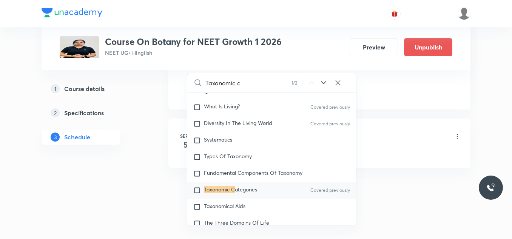
type input "Taxonomic c"
click at [195, 190] on input "checkbox" at bounding box center [198, 190] width 11 height 8
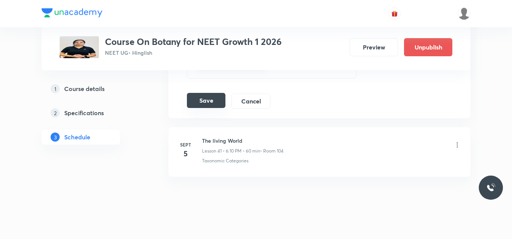
click at [209, 101] on button "Save" at bounding box center [206, 100] width 38 height 15
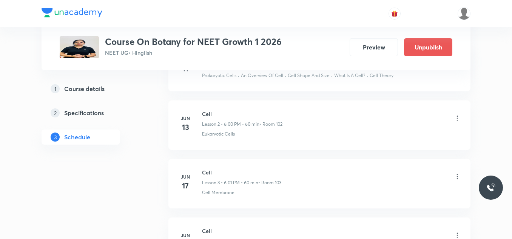
scroll to position [0, 0]
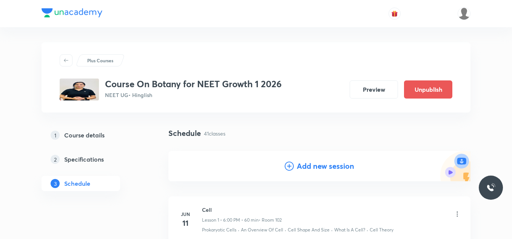
click at [299, 162] on h4 "Add new session" at bounding box center [325, 165] width 57 height 11
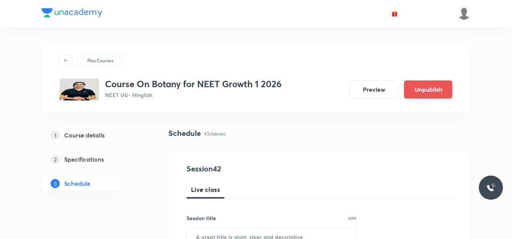
scroll to position [75, 0]
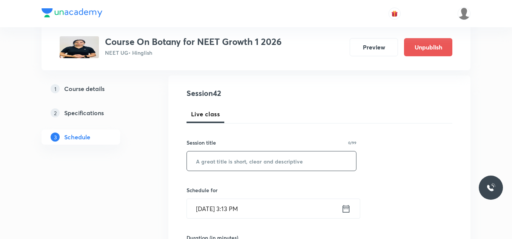
click at [273, 160] on input "text" at bounding box center [271, 160] width 169 height 19
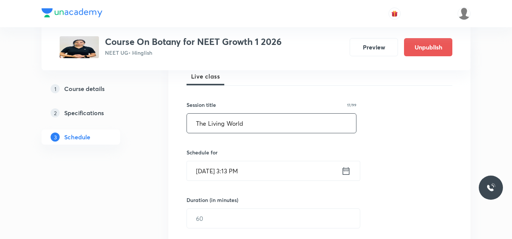
scroll to position [151, 0]
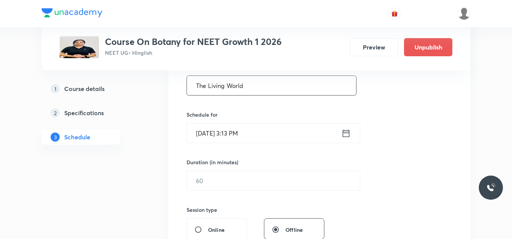
type input "The Living World"
click at [348, 132] on icon at bounding box center [345, 133] width 9 height 11
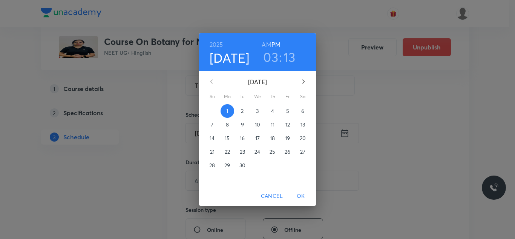
click at [301, 111] on p "6" at bounding box center [302, 111] width 3 height 8
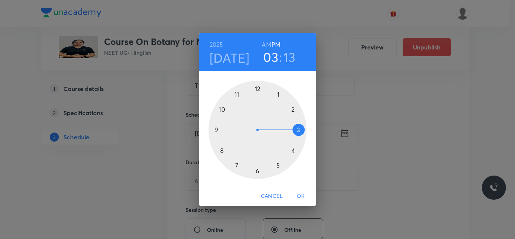
click at [258, 171] on div at bounding box center [258, 130] width 98 height 98
click at [293, 109] on div at bounding box center [258, 130] width 98 height 98
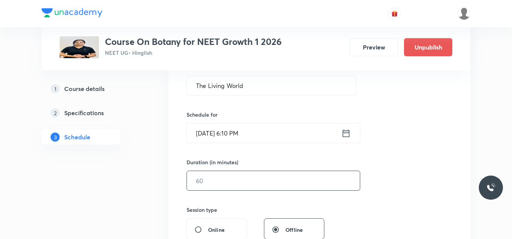
click at [237, 176] on input "text" at bounding box center [273, 180] width 173 height 19
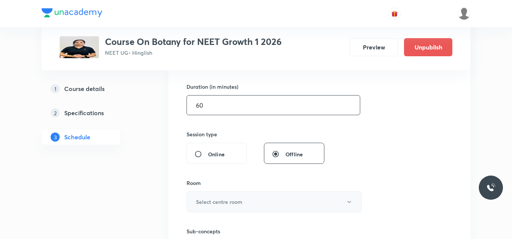
type input "60"
click at [244, 203] on button "Select centre room" at bounding box center [273, 201] width 175 height 21
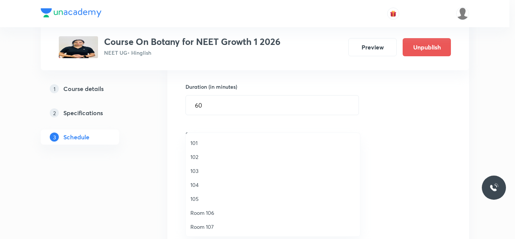
click at [198, 184] on span "104" at bounding box center [273, 185] width 165 height 8
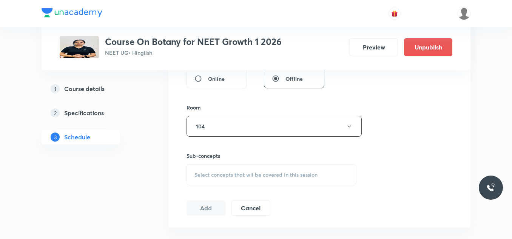
scroll to position [340, 0]
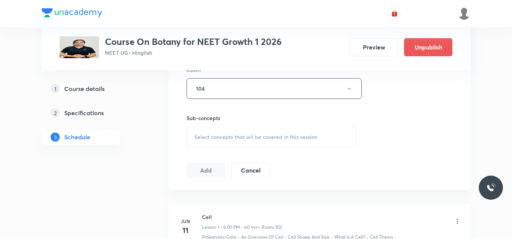
click at [229, 135] on span "Select concepts that wil be covered in this session" at bounding box center [255, 137] width 123 height 6
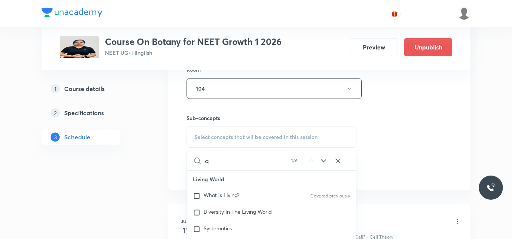
scroll to position [1397, 0]
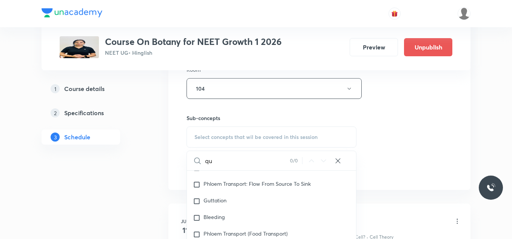
type input "q"
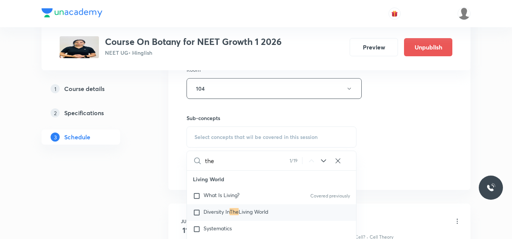
type input "the"
click at [197, 213] on input "checkbox" at bounding box center [198, 213] width 11 height 8
checkbox input "true"
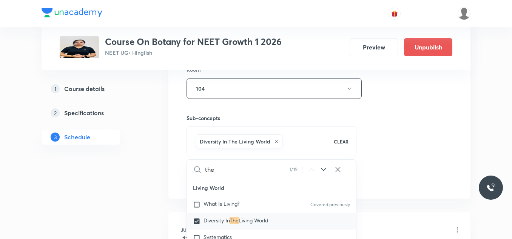
click at [408, 144] on div "Session 42 Live class Session title 17/99 The Living World ​ Schedule for Sept …" at bounding box center [319, 4] width 266 height 363
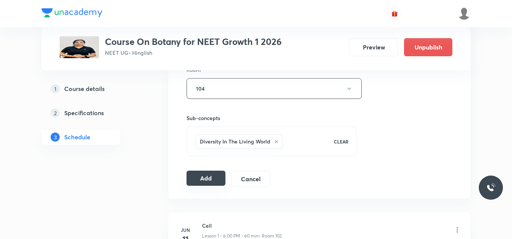
click at [196, 184] on button "Add" at bounding box center [205, 178] width 39 height 15
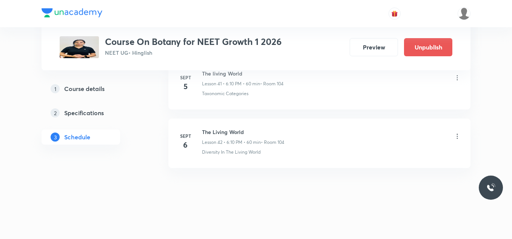
scroll to position [2401, 0]
